Goal: Transaction & Acquisition: Purchase product/service

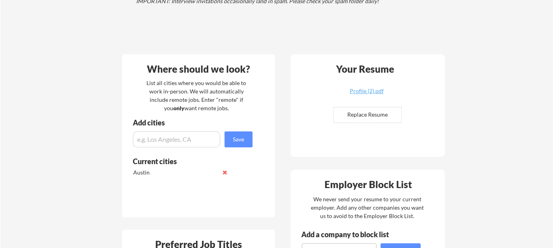
scroll to position [120, 0]
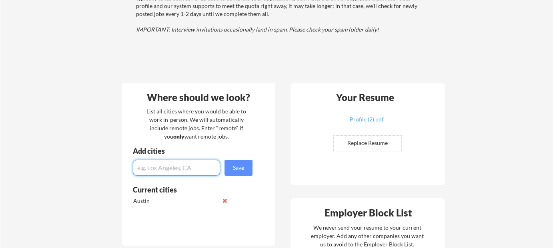
click at [190, 168] on input "input" at bounding box center [176, 168] width 87 height 16
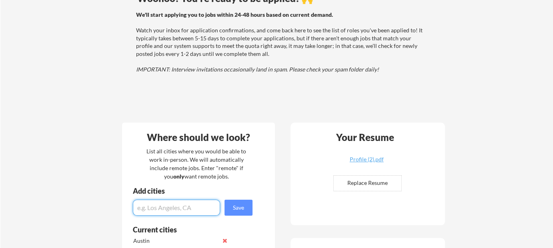
scroll to position [0, 0]
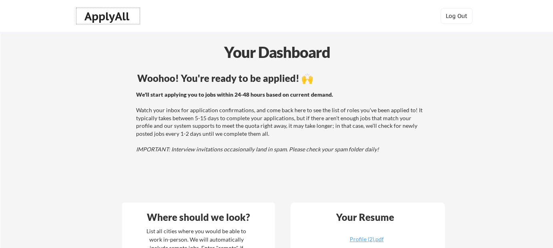
click at [118, 17] on div "ApplyAll" at bounding box center [107, 17] width 47 height 14
click at [110, 18] on div "ApplyAll" at bounding box center [107, 17] width 47 height 14
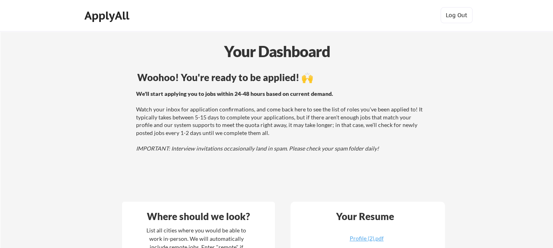
scroll to position [160, 0]
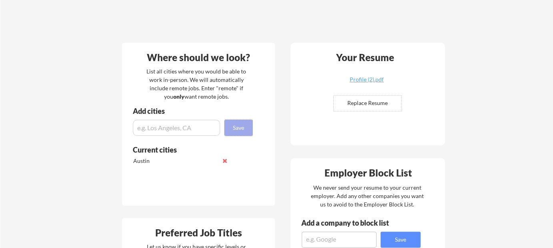
click at [237, 129] on button "Save" at bounding box center [238, 128] width 28 height 16
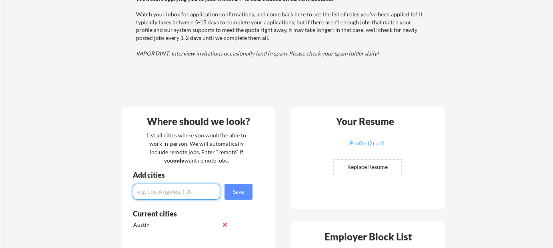
scroll to position [0, 0]
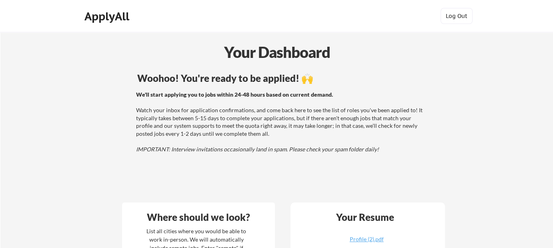
click at [117, 17] on div "ApplyAll" at bounding box center [107, 17] width 47 height 14
click at [122, 20] on div "ApplyAll" at bounding box center [107, 17] width 47 height 14
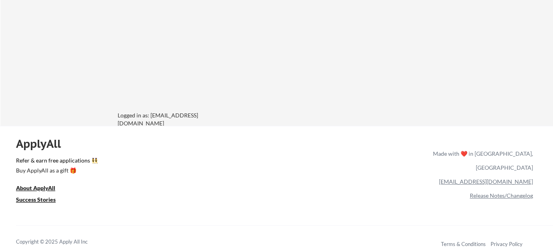
scroll to position [710, 0]
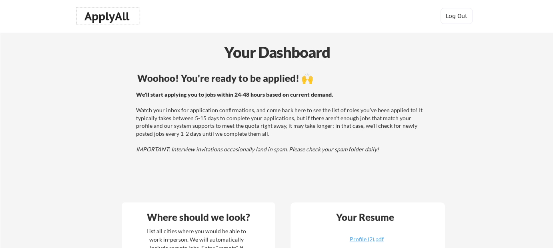
click at [120, 16] on div "ApplyAll" at bounding box center [107, 17] width 47 height 14
click at [112, 17] on div "ApplyAll" at bounding box center [107, 17] width 47 height 14
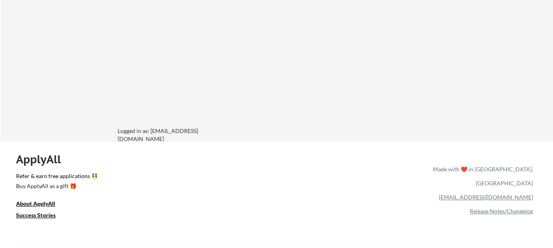
scroll to position [710, 0]
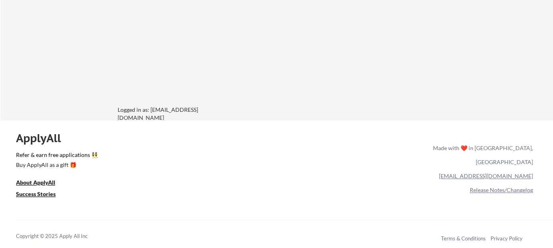
click at [141, 114] on div "Logged in as: [EMAIL_ADDRESS][DOMAIN_NAME]" at bounding box center [178, 114] width 120 height 16
click at [159, 109] on div "Logged in as: thevachovsky@gmail.com" at bounding box center [178, 114] width 120 height 16
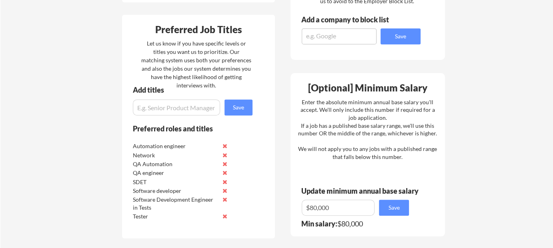
scroll to position [350, 0]
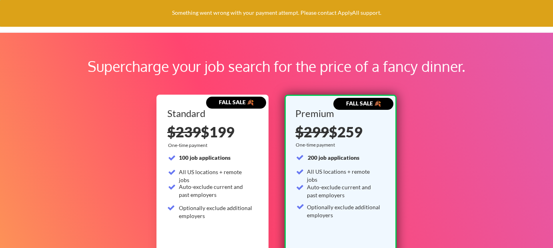
click at [217, 10] on div "Something went wrong with your payment attempt. Please contact ApplyAll support." at bounding box center [276, 13] width 553 height 27
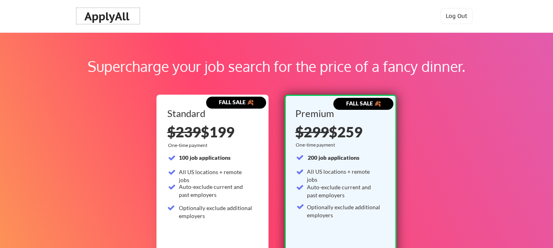
click at [124, 16] on div "ApplyAll" at bounding box center [107, 17] width 47 height 14
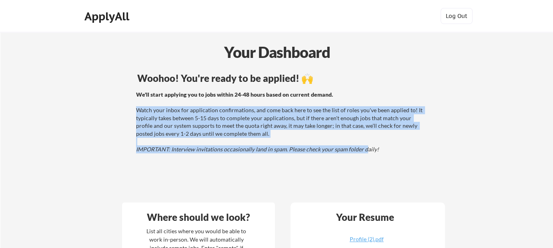
drag, startPoint x: 136, startPoint y: 109, endPoint x: 364, endPoint y: 152, distance: 231.9
click at [364, 152] on div "We'll start applying you to jobs within 24-48 hours based on current demand. Wa…" at bounding box center [280, 122] width 288 height 63
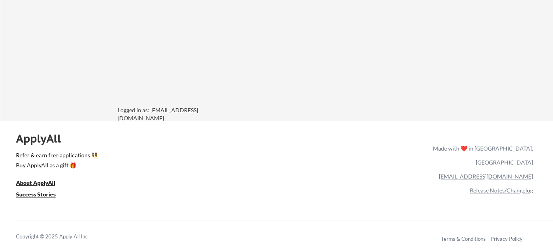
scroll to position [710, 0]
click at [164, 110] on div "Logged in as: [EMAIL_ADDRESS][DOMAIN_NAME]" at bounding box center [178, 114] width 120 height 16
drag, startPoint x: 164, startPoint y: 110, endPoint x: 245, endPoint y: 94, distance: 82.7
click at [164, 110] on div "Logged in as: [EMAIL_ADDRESS][DOMAIN_NAME]" at bounding box center [178, 114] width 120 height 16
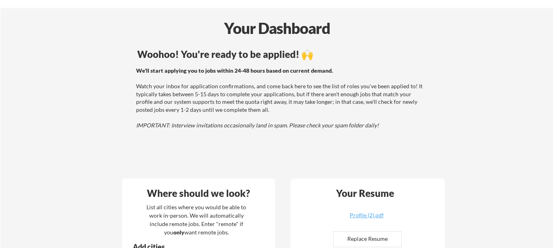
scroll to position [0, 0]
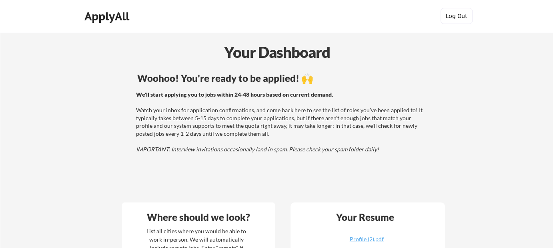
click at [447, 16] on button "Log Out" at bounding box center [456, 16] width 32 height 16
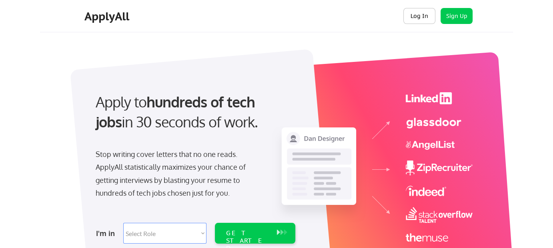
click at [421, 14] on button "Log In" at bounding box center [419, 16] width 32 height 16
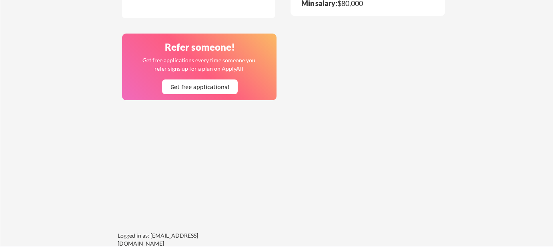
scroll to position [600, 0]
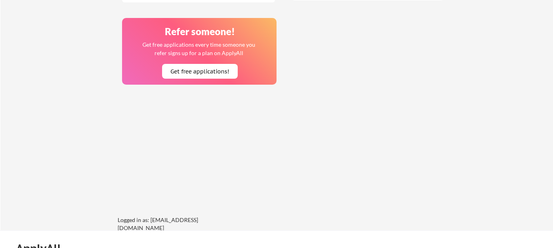
click at [206, 80] on div "Refer someone! Get free applications every time someone you refer signs up for …" at bounding box center [199, 51] width 154 height 67
click at [208, 72] on button "Get free applications!" at bounding box center [200, 71] width 76 height 15
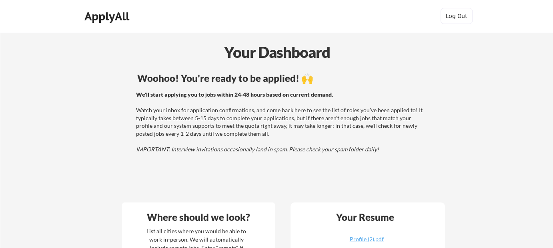
click at [113, 17] on div "ApplyAll" at bounding box center [107, 17] width 47 height 14
click at [130, 13] on div "ApplyAll" at bounding box center [107, 17] width 47 height 14
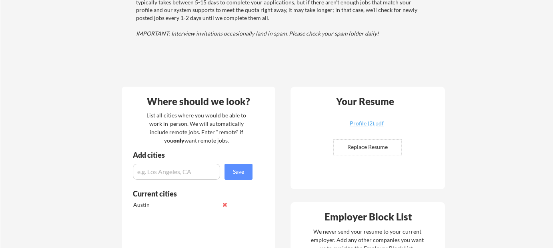
scroll to position [120, 0]
